Goal: Transaction & Acquisition: Purchase product/service

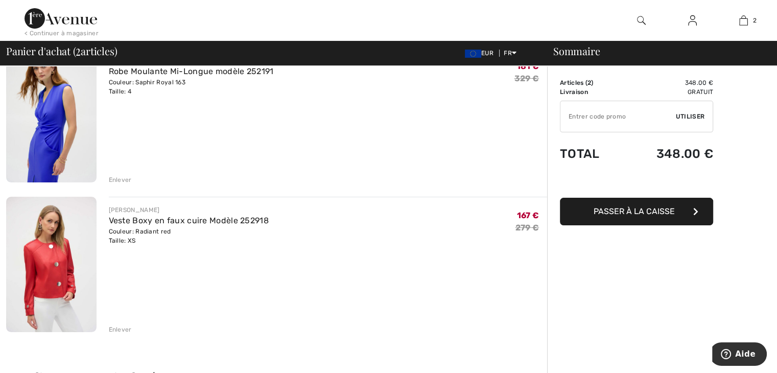
scroll to position [51, 0]
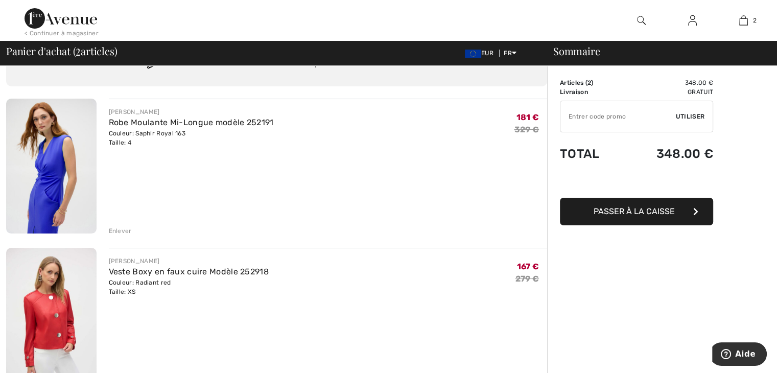
click at [52, 209] on img at bounding box center [51, 166] width 90 height 135
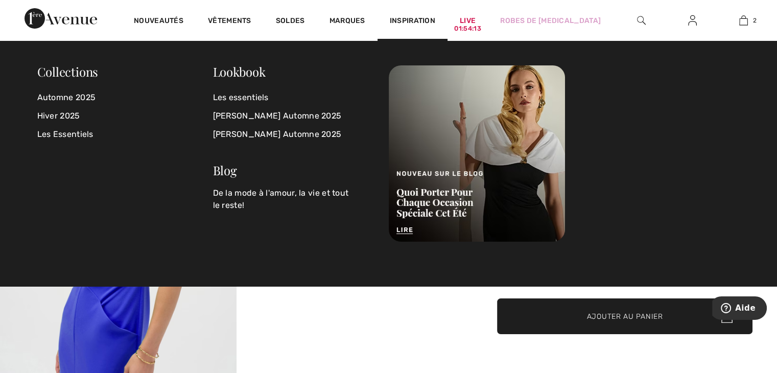
click at [201, 321] on img at bounding box center [118, 238] width 236 height 354
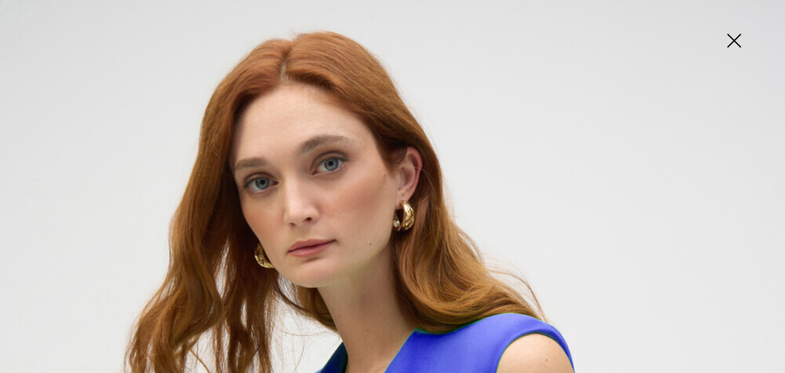
click at [728, 46] on img at bounding box center [733, 41] width 51 height 53
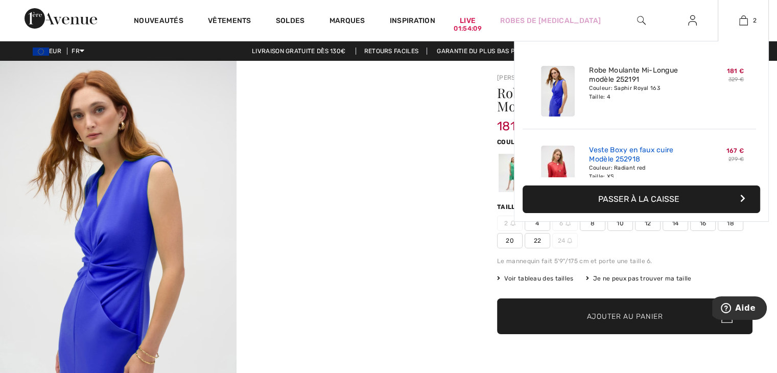
click at [608, 148] on link "Veste Boxy en faux cuire Modèle 252918" at bounding box center [639, 155] width 101 height 18
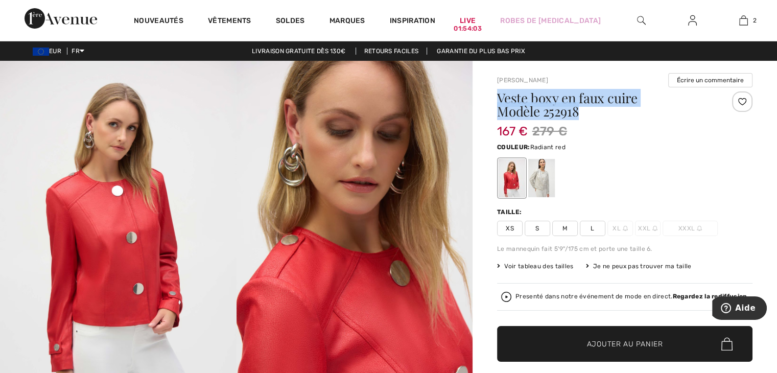
drag, startPoint x: 586, startPoint y: 116, endPoint x: 500, endPoint y: 101, distance: 87.2
click at [500, 101] on h1 "Veste boxy en faux cuire Modèle 252918" at bounding box center [603, 104] width 213 height 27
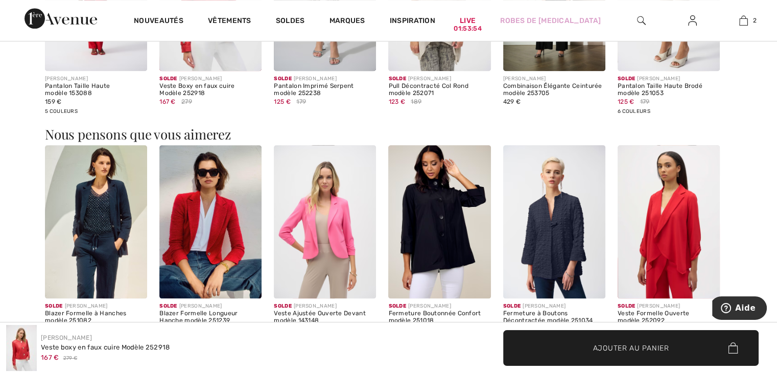
scroll to position [1124, 0]
